Goal: Task Accomplishment & Management: Complete application form

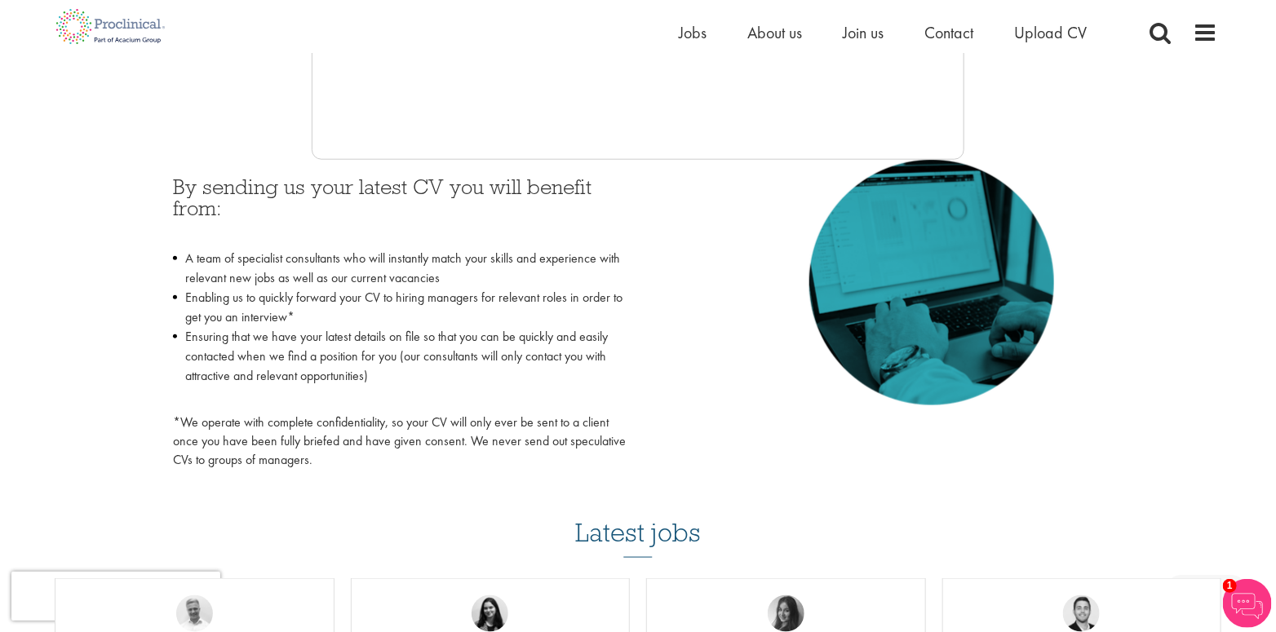
scroll to position [652, 0]
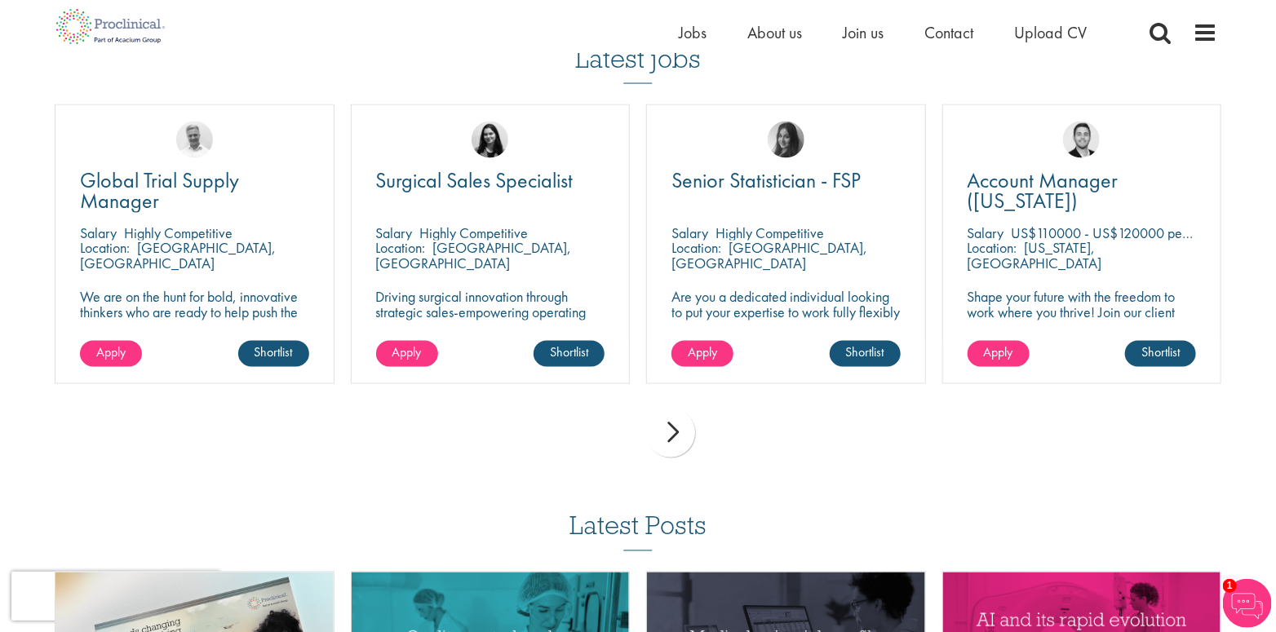
scroll to position [1142, 0]
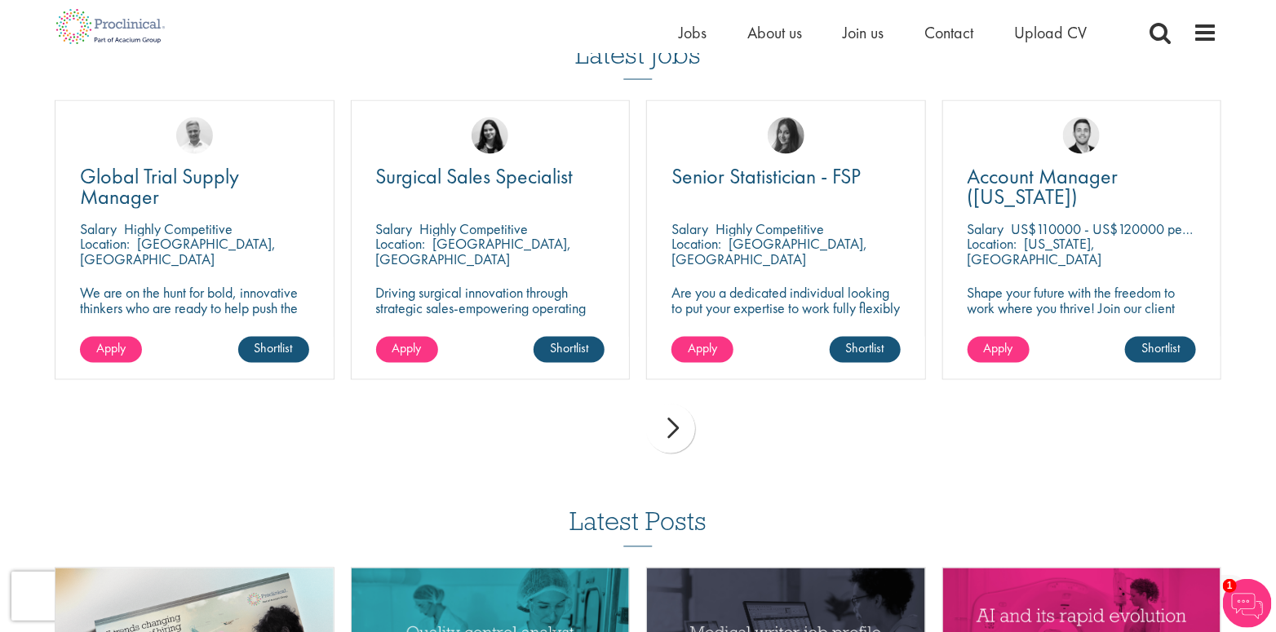
click at [670, 435] on div "next" at bounding box center [670, 429] width 49 height 49
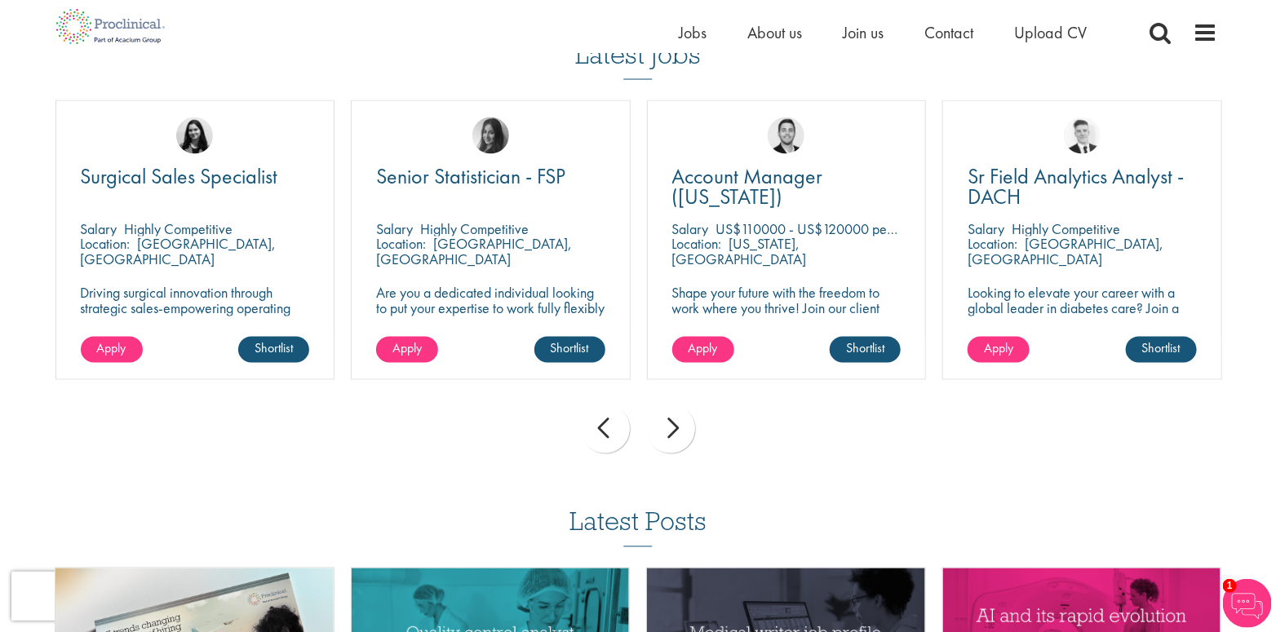
click at [671, 431] on div "next" at bounding box center [670, 429] width 49 height 49
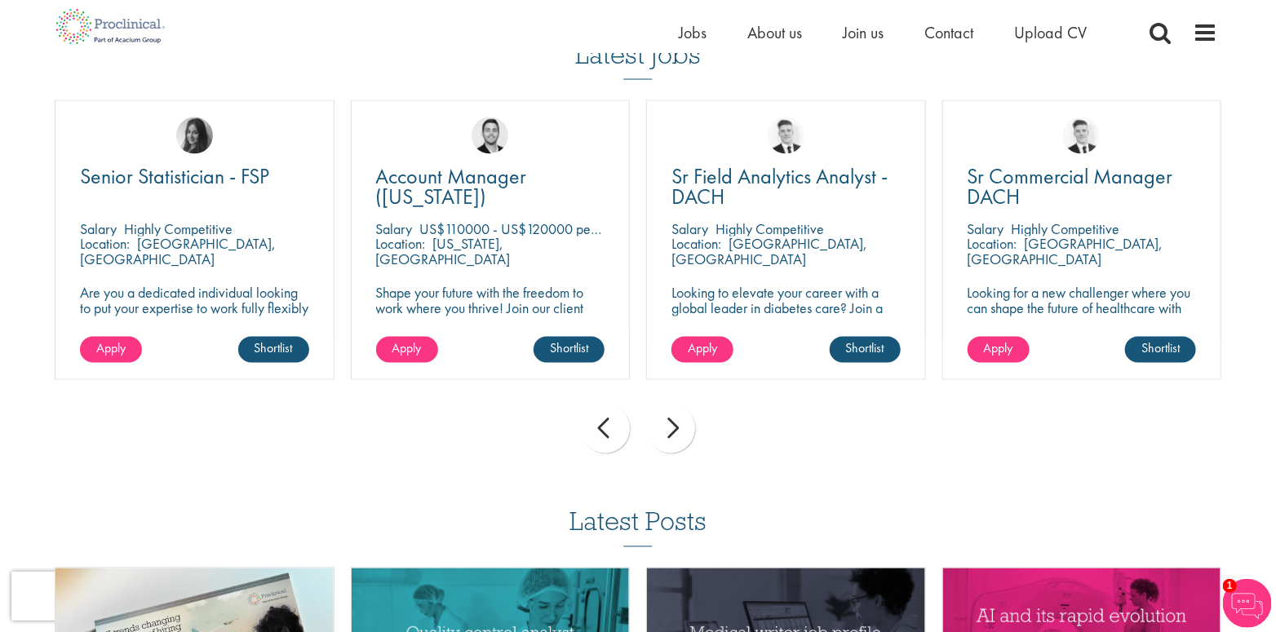
click at [671, 431] on div "next" at bounding box center [670, 429] width 49 height 49
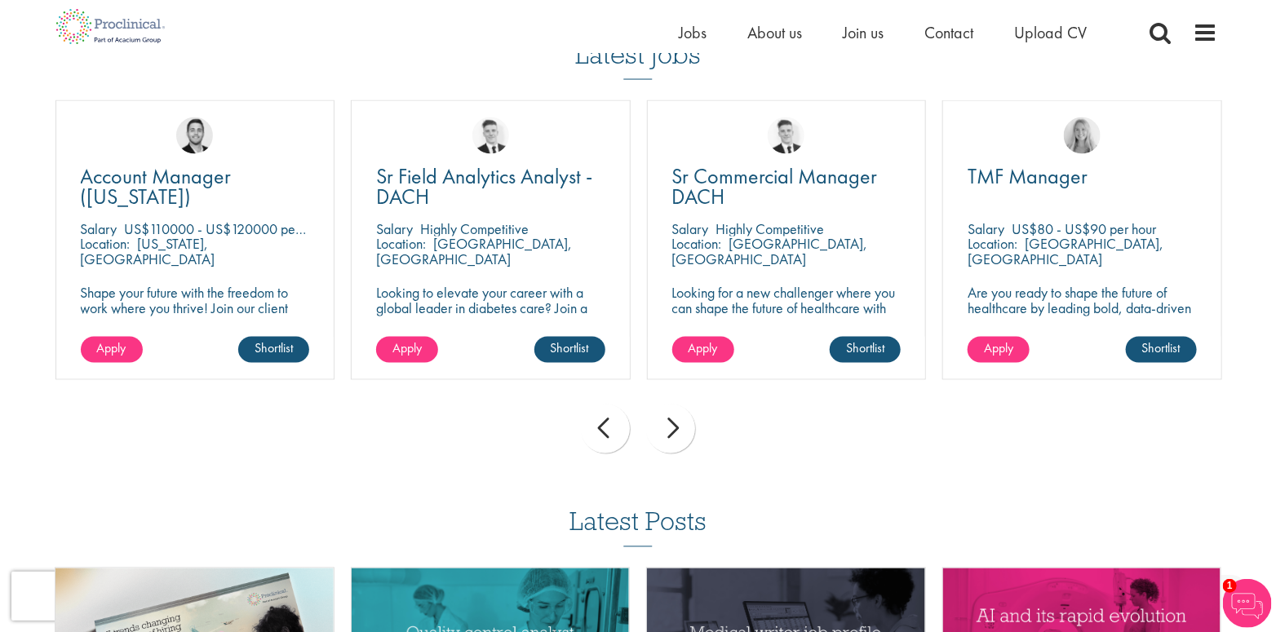
click at [671, 431] on div "next" at bounding box center [670, 429] width 49 height 49
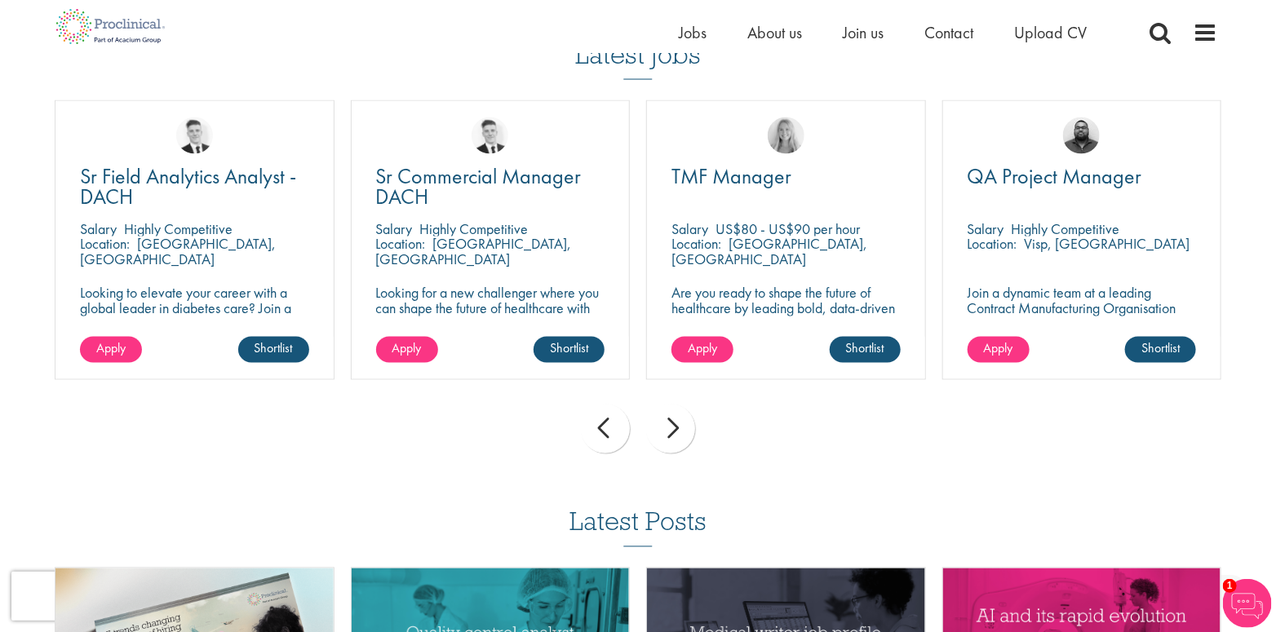
click at [671, 431] on div "next" at bounding box center [670, 429] width 49 height 49
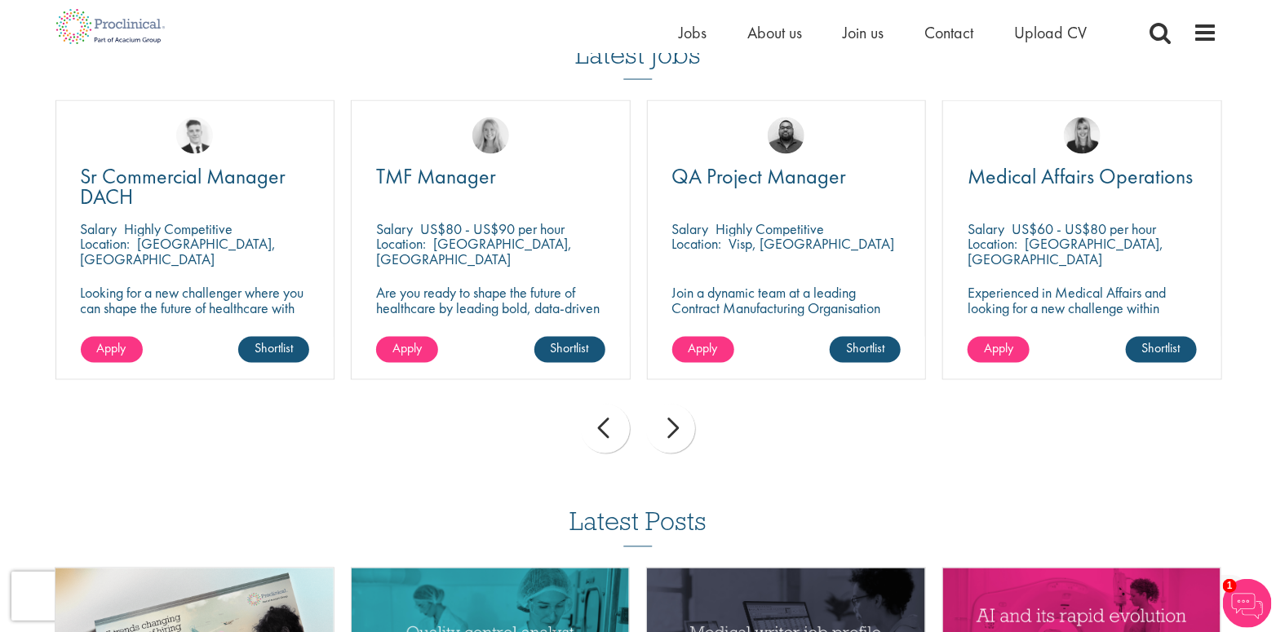
click at [671, 431] on div "next" at bounding box center [670, 429] width 49 height 49
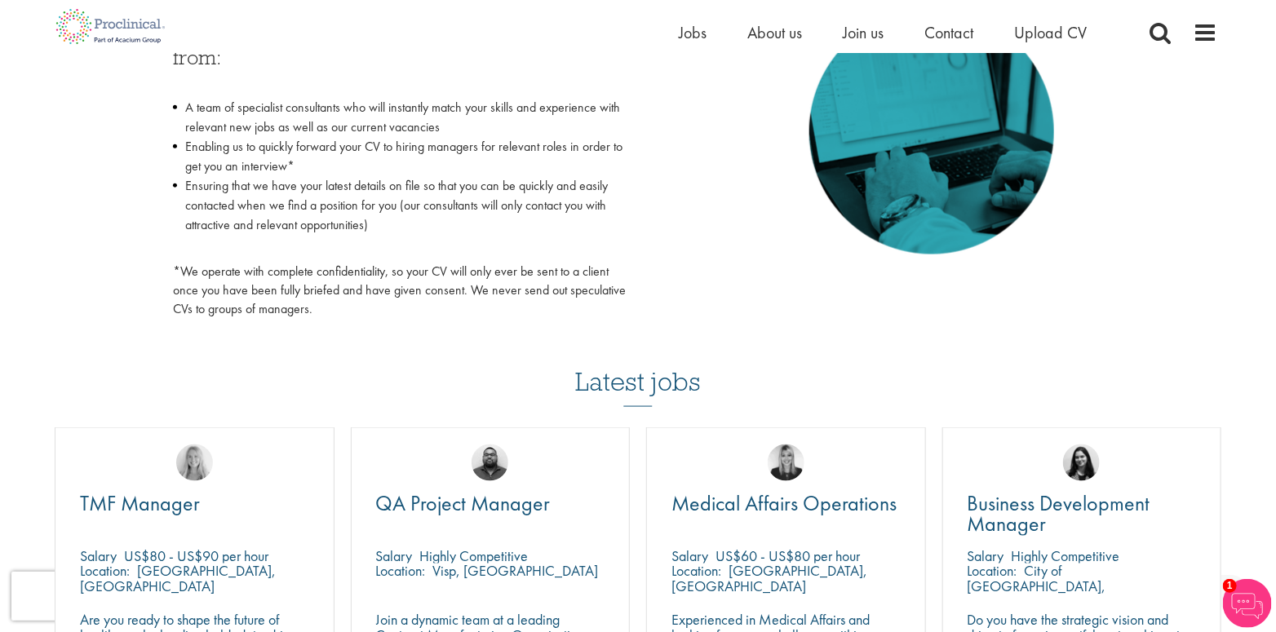
scroll to position [734, 0]
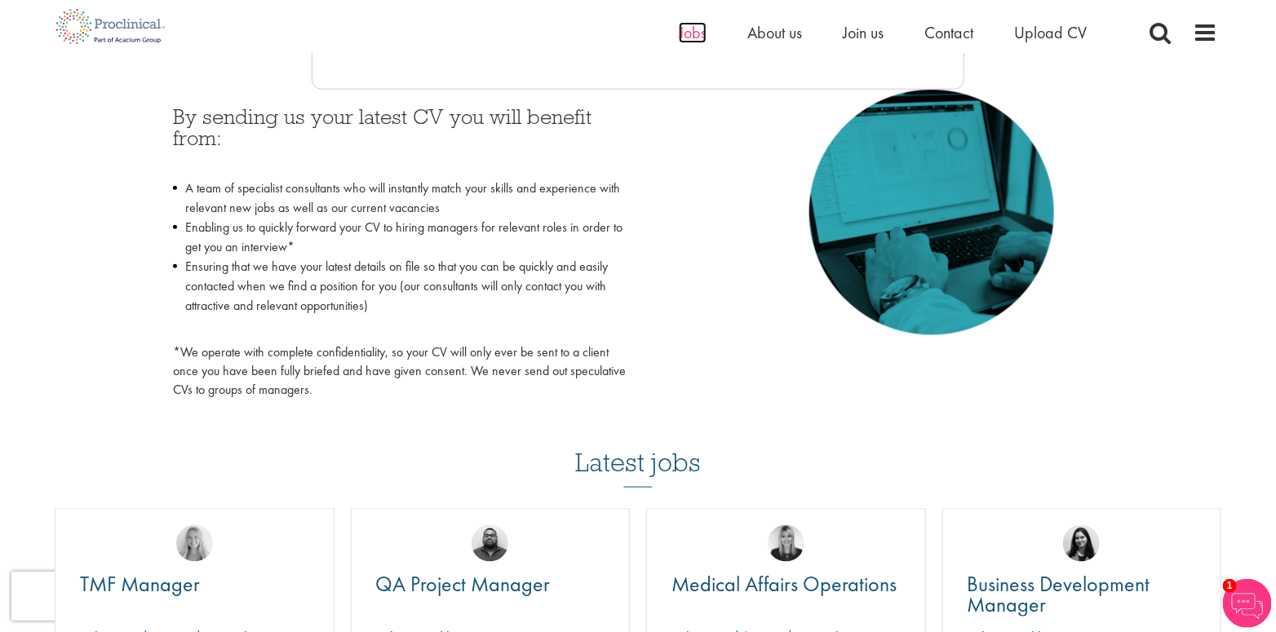
click at [683, 32] on span "Jobs" at bounding box center [693, 32] width 28 height 21
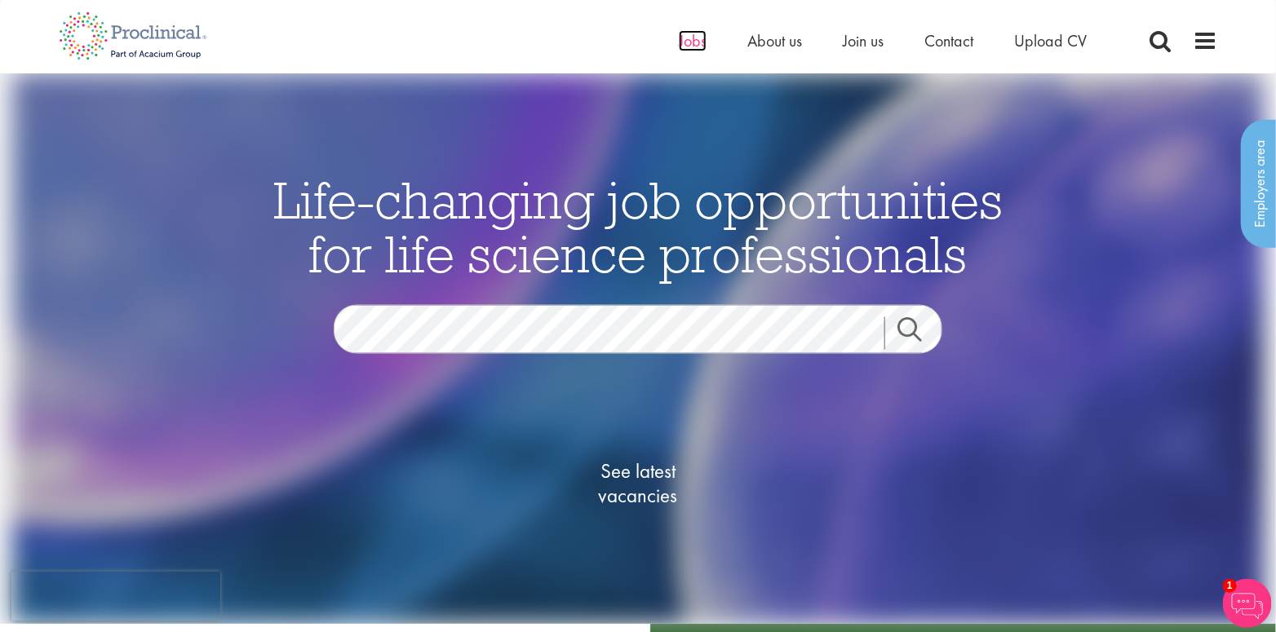
click at [692, 35] on span "Jobs" at bounding box center [693, 40] width 28 height 21
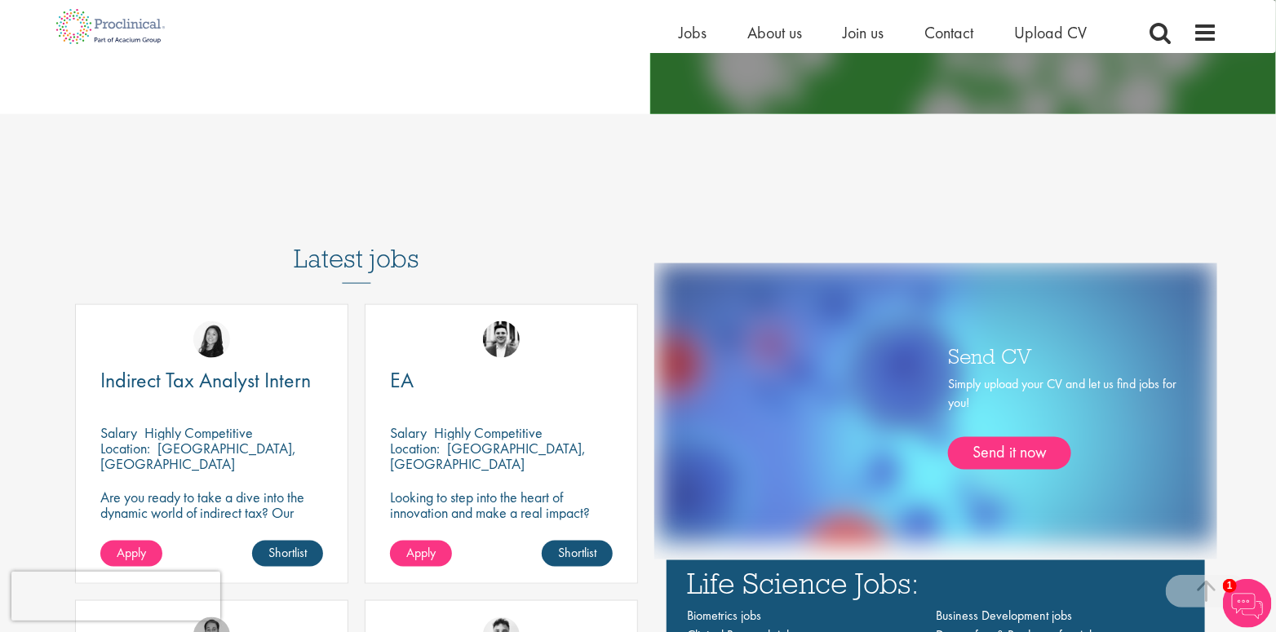
scroll to position [815, 0]
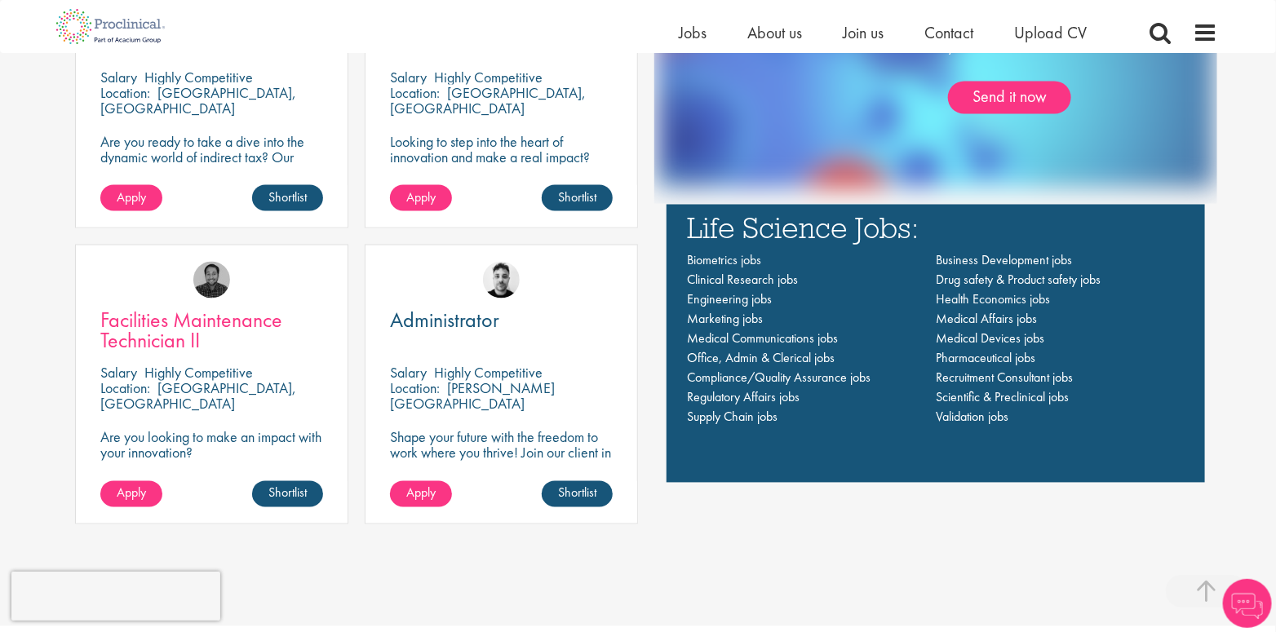
scroll to position [1060, 0]
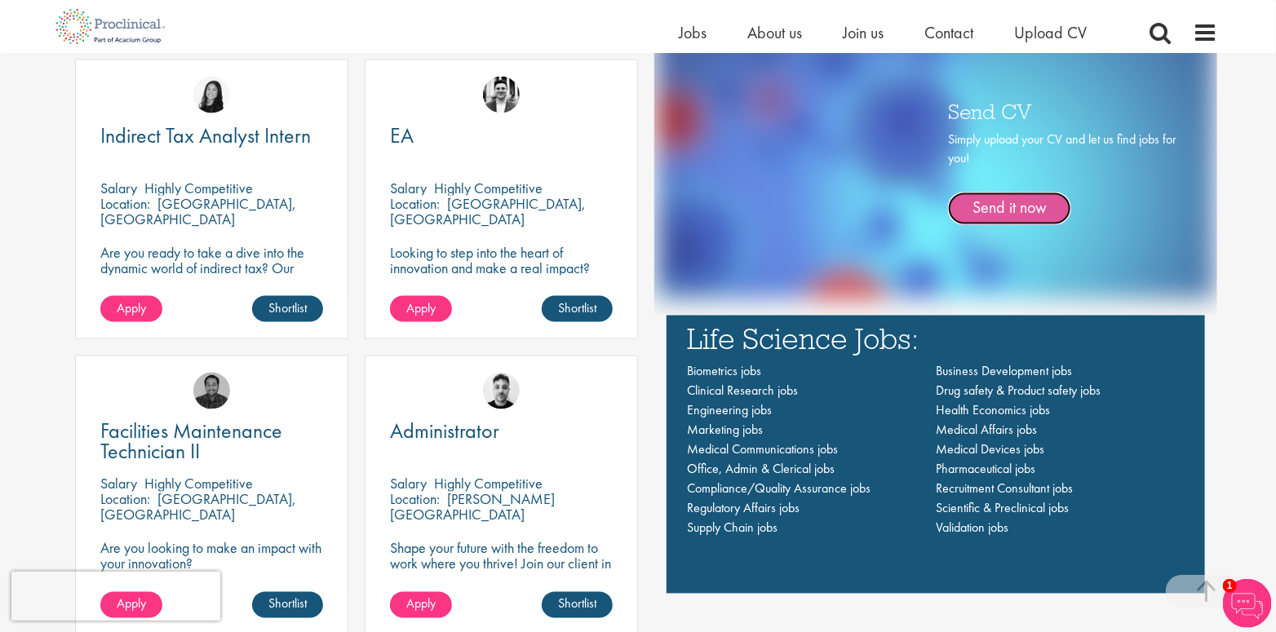
click at [1012, 206] on link "Send it now" at bounding box center [1009, 208] width 123 height 33
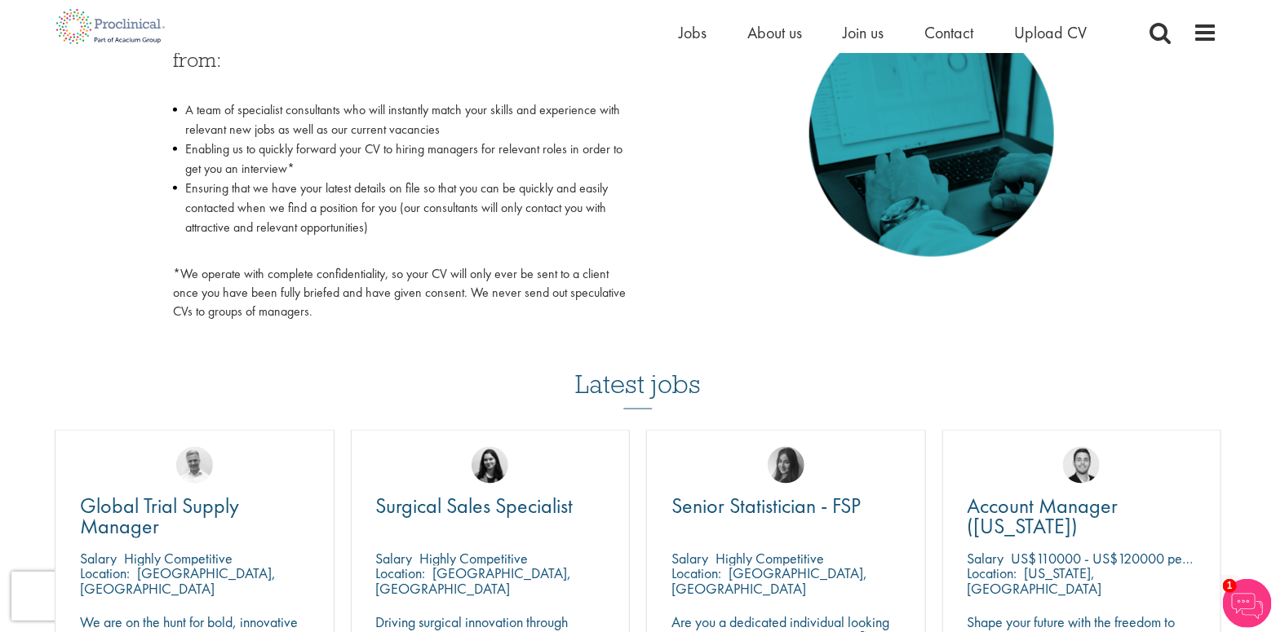
scroll to position [815, 0]
